Goal: Communication & Community: Ask a question

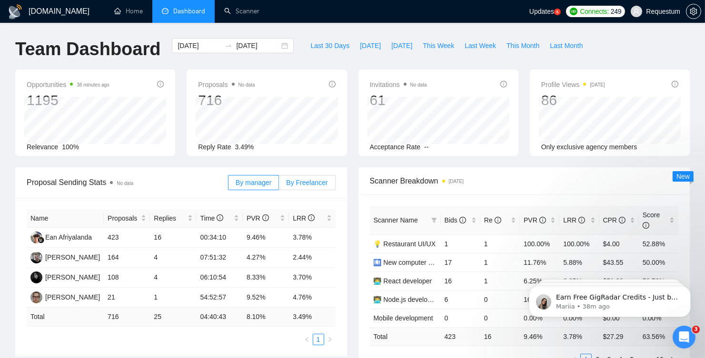
click at [303, 182] on span "By Freelancer" at bounding box center [306, 183] width 41 height 8
click at [279, 185] on input "By Freelancer" at bounding box center [279, 185] width 0 height 0
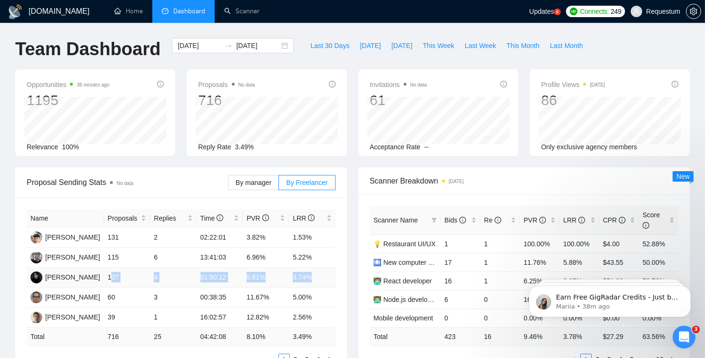
drag, startPoint x: 111, startPoint y: 277, endPoint x: 321, endPoint y: 278, distance: 209.9
click at [321, 278] on tr "[PERSON_NAME] 107 4 01:50:12 5.61% 3.74%" at bounding box center [181, 278] width 309 height 20
click at [189, 284] on td "4" at bounding box center [173, 278] width 46 height 20
drag, startPoint x: 109, startPoint y: 277, endPoint x: 326, endPoint y: 275, distance: 217.5
click at [326, 275] on tr "[PERSON_NAME] 107 4 01:50:12 5.61% 3.74%" at bounding box center [181, 278] width 309 height 20
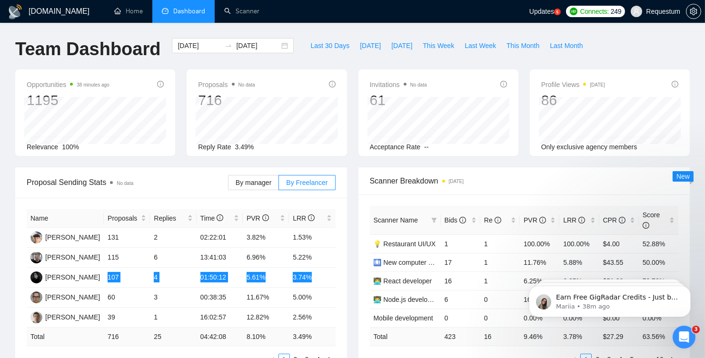
click at [683, 331] on icon "Open Intercom Messenger" at bounding box center [684, 337] width 16 height 16
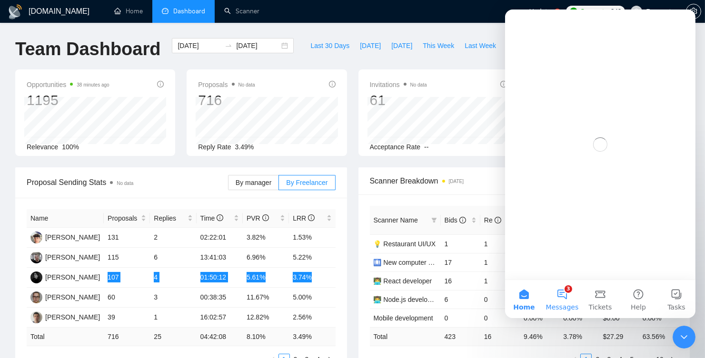
click at [571, 298] on button "3 Messages" at bounding box center [562, 299] width 38 height 38
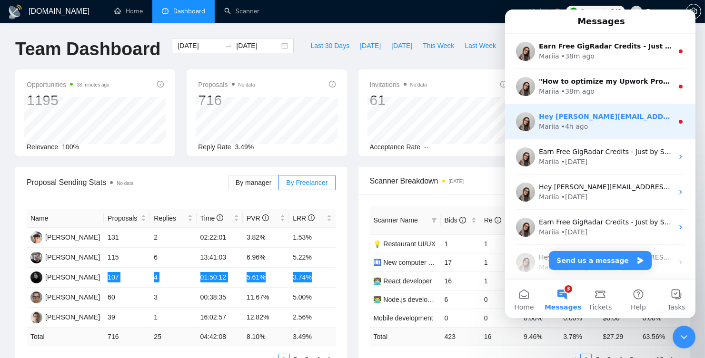
click at [593, 123] on div "Mariia • 4h ago" at bounding box center [605, 127] width 134 height 10
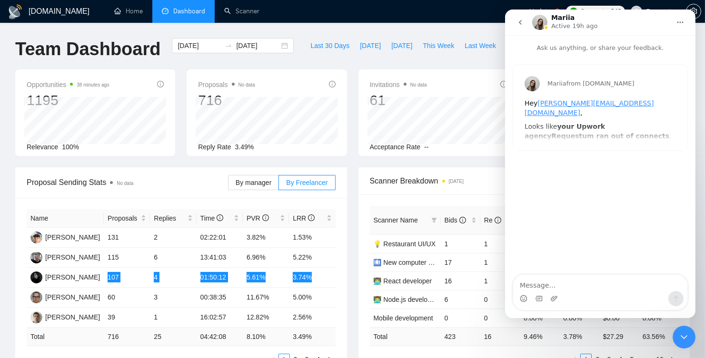
click at [578, 123] on b "your Upwork agency" at bounding box center [564, 131] width 80 height 17
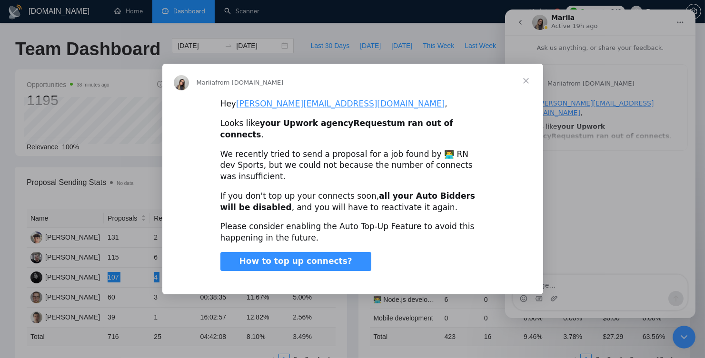
click at [524, 95] on span "Close" at bounding box center [526, 81] width 34 height 34
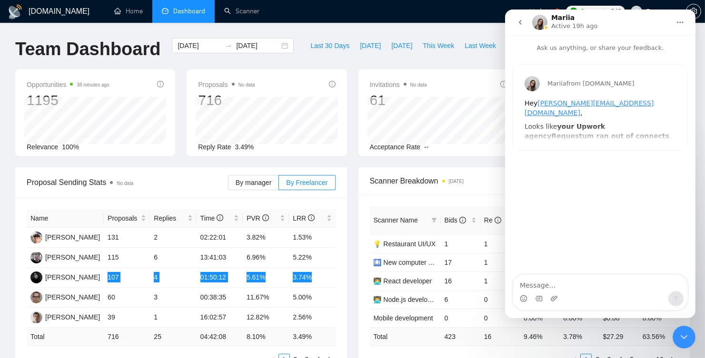
click at [515, 20] on button "go back" at bounding box center [520, 22] width 18 height 18
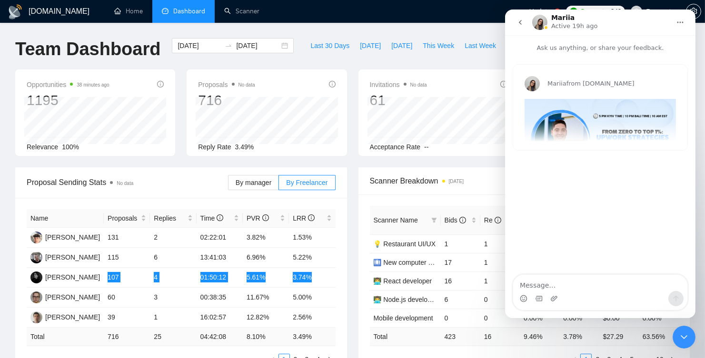
click at [520, 27] on button "go back" at bounding box center [520, 22] width 18 height 18
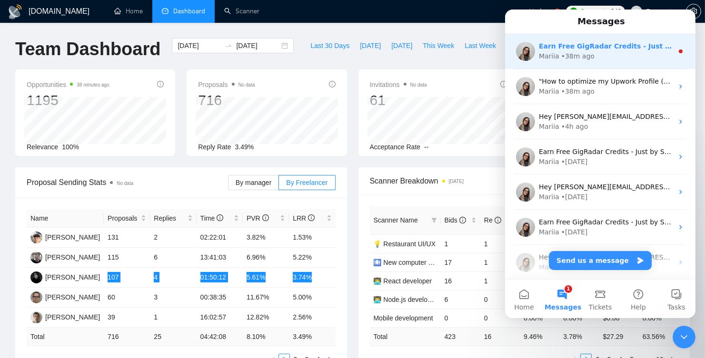
click at [576, 63] on div "Earn Free GigRadar Credits - Just by Sharing Your Story! 💬 Want more credits fo…" at bounding box center [599, 51] width 190 height 35
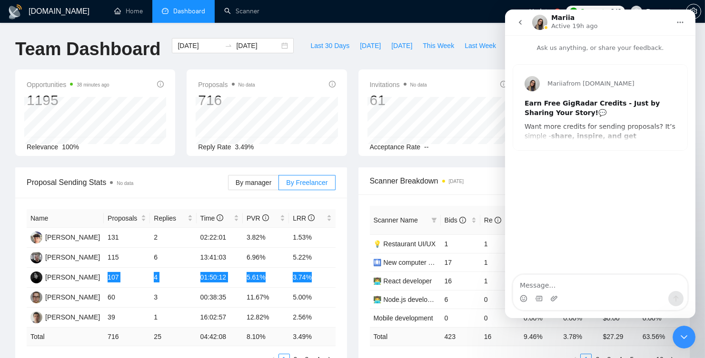
click at [685, 339] on icon "Close Intercom Messenger" at bounding box center [683, 336] width 11 height 11
